Goal: Check status: Check status

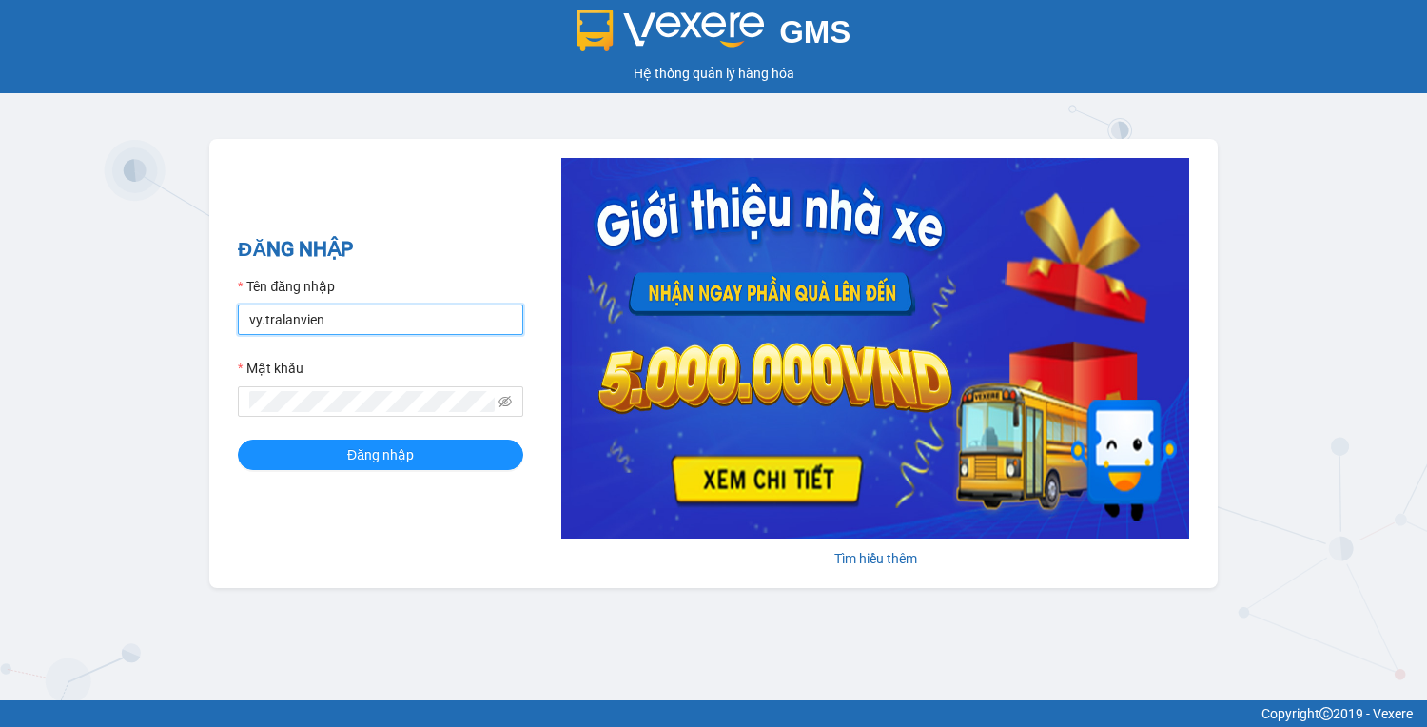
click at [384, 331] on input "vy.tralanvien" at bounding box center [380, 319] width 285 height 30
click at [384, 332] on input "vy.tralanvien" at bounding box center [380, 319] width 285 height 30
type input "tu.tralanvien"
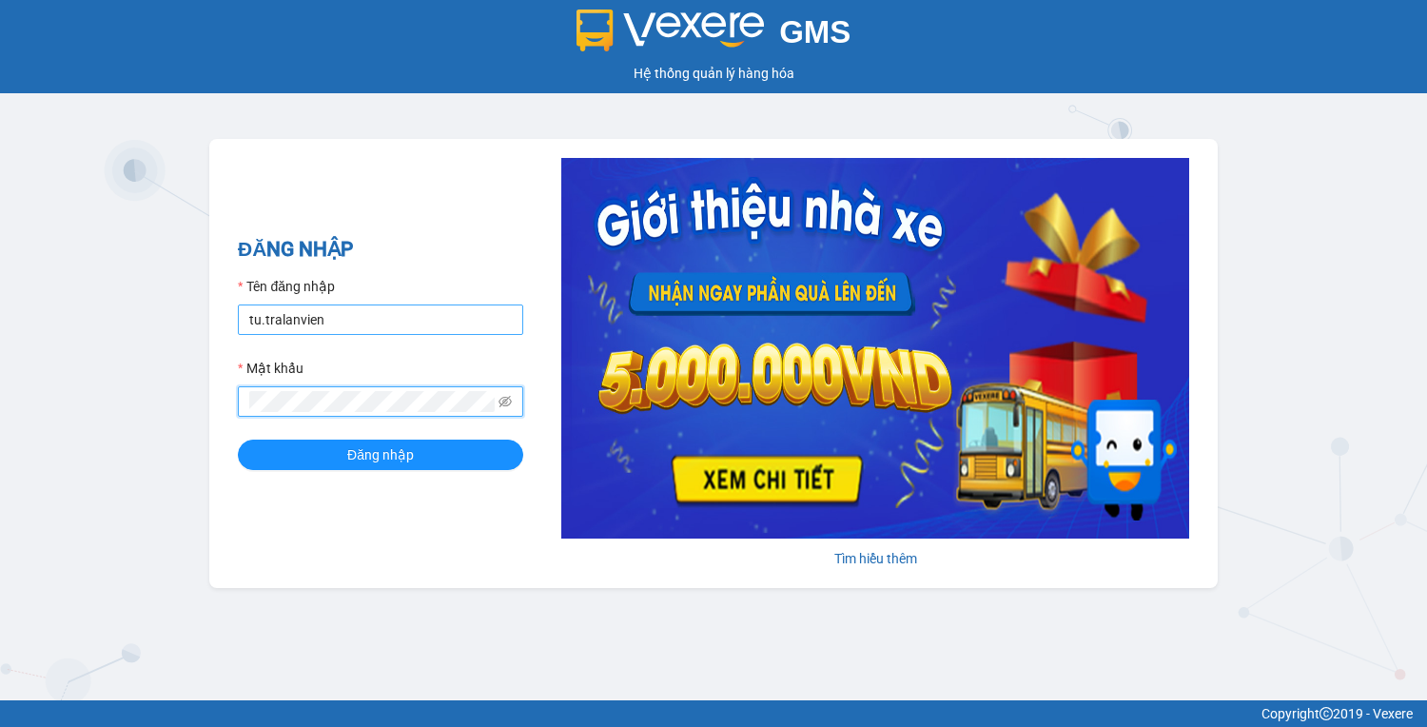
click at [238, 440] on button "Đăng nhập" at bounding box center [380, 455] width 285 height 30
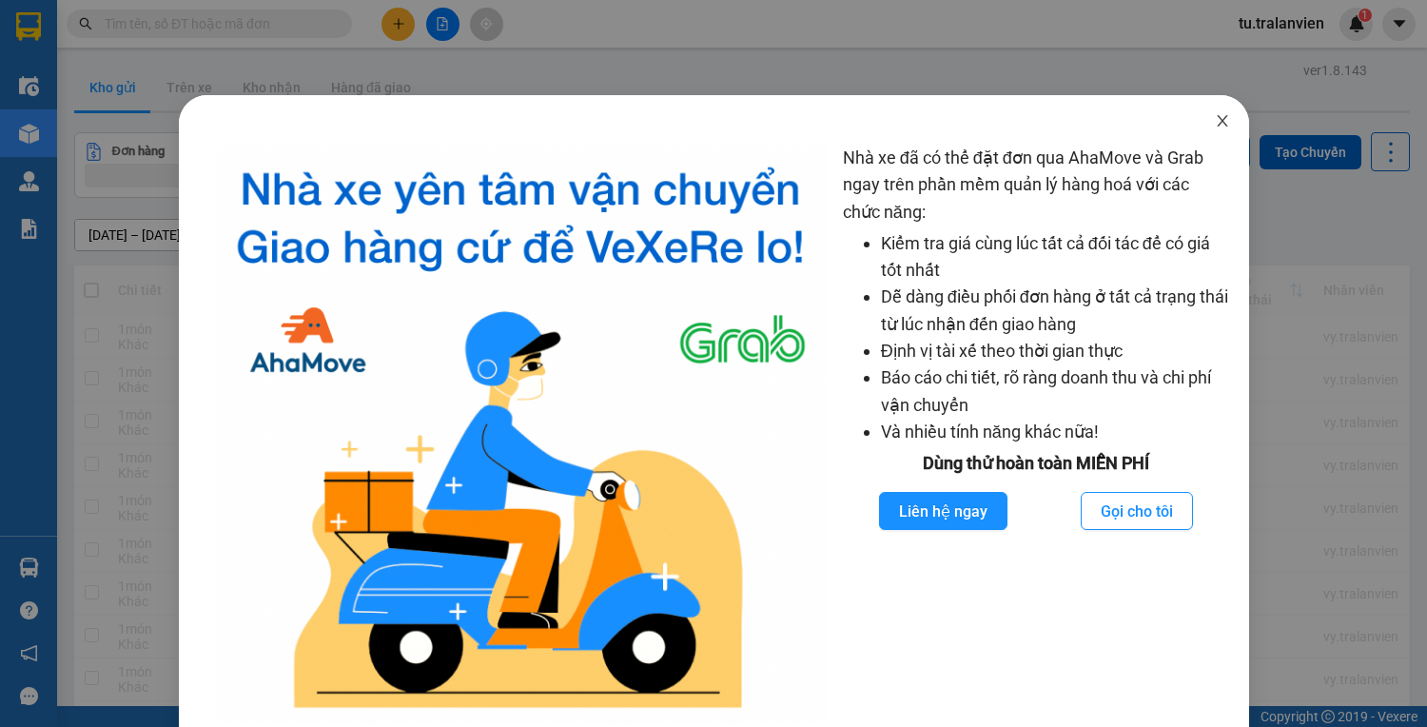
click at [1215, 125] on icon "close" at bounding box center [1222, 120] width 15 height 15
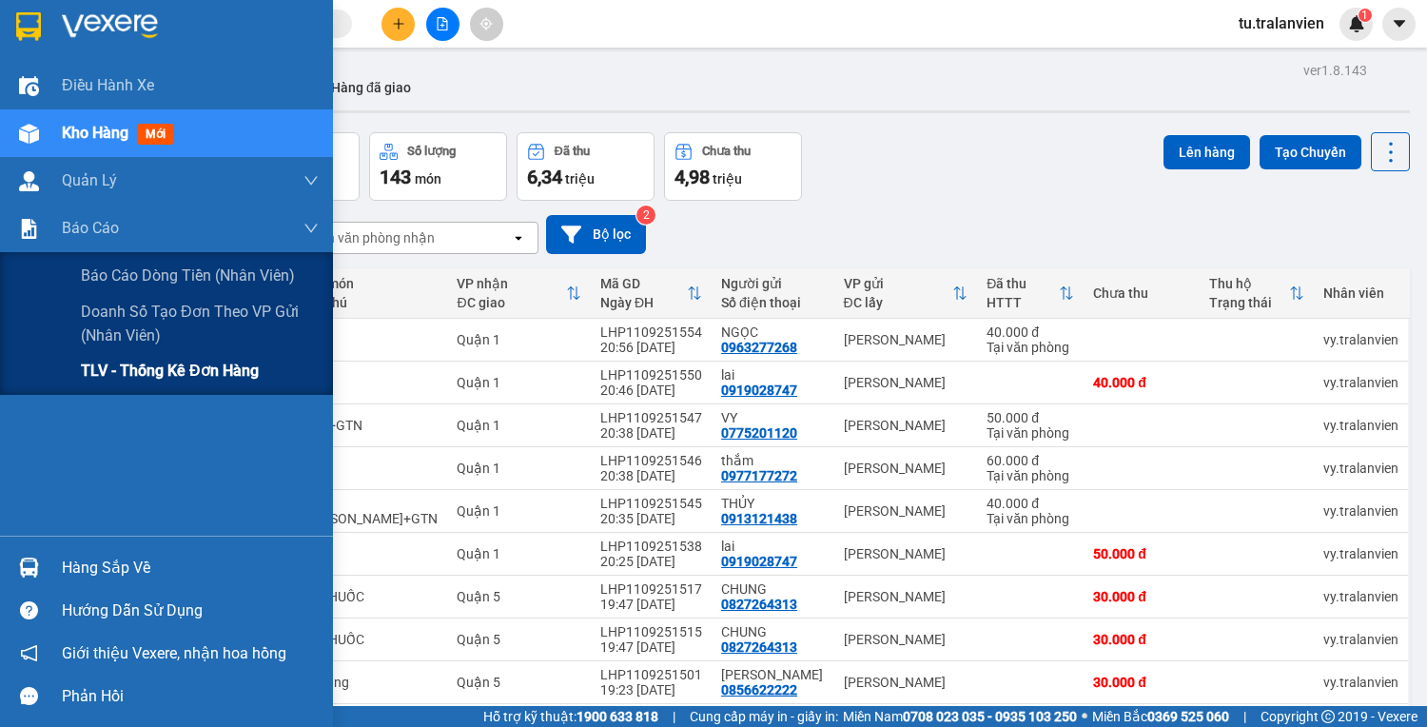
click at [164, 365] on span "TLV - Thống kê đơn hàng" at bounding box center [170, 371] width 178 height 24
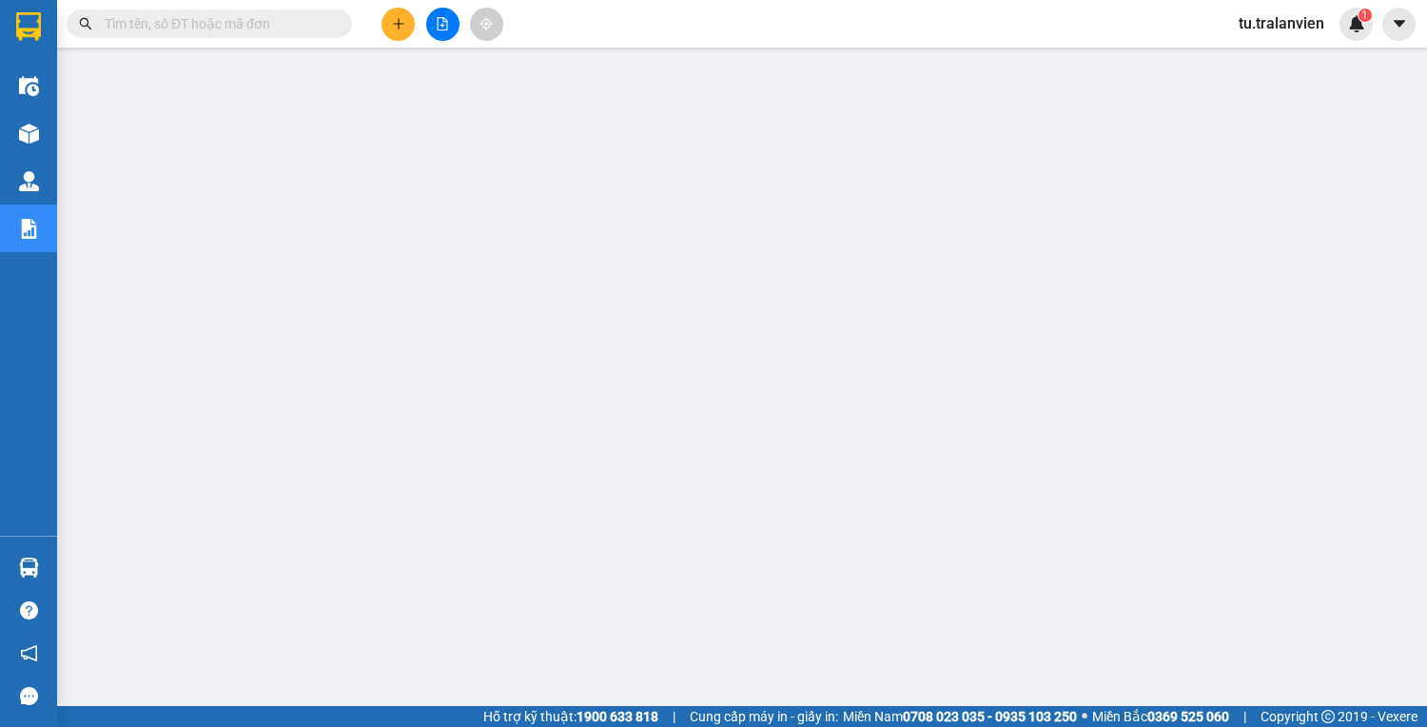
click at [196, 11] on span at bounding box center [209, 24] width 285 height 29
drag, startPoint x: 249, startPoint y: 40, endPoint x: 243, endPoint y: 24, distance: 17.5
click at [243, 24] on div "Kết quả tìm kiếm ( 0 ) Bộ lọc No Data" at bounding box center [185, 24] width 371 height 33
click at [240, 19] on input "text" at bounding box center [217, 23] width 225 height 21
paste input "0901929588"
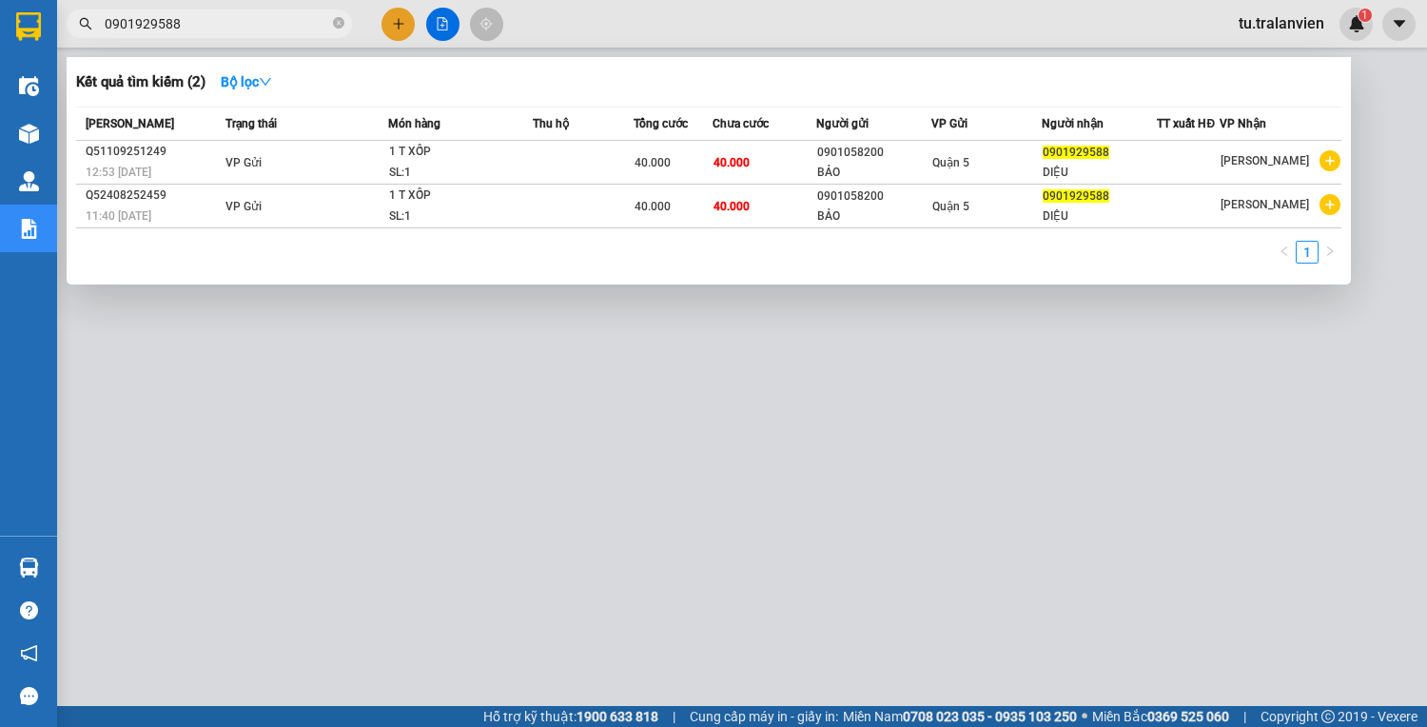
type input "0901929588"
click at [207, 366] on div at bounding box center [713, 363] width 1427 height 727
